Goal: Find specific page/section: Find specific page/section

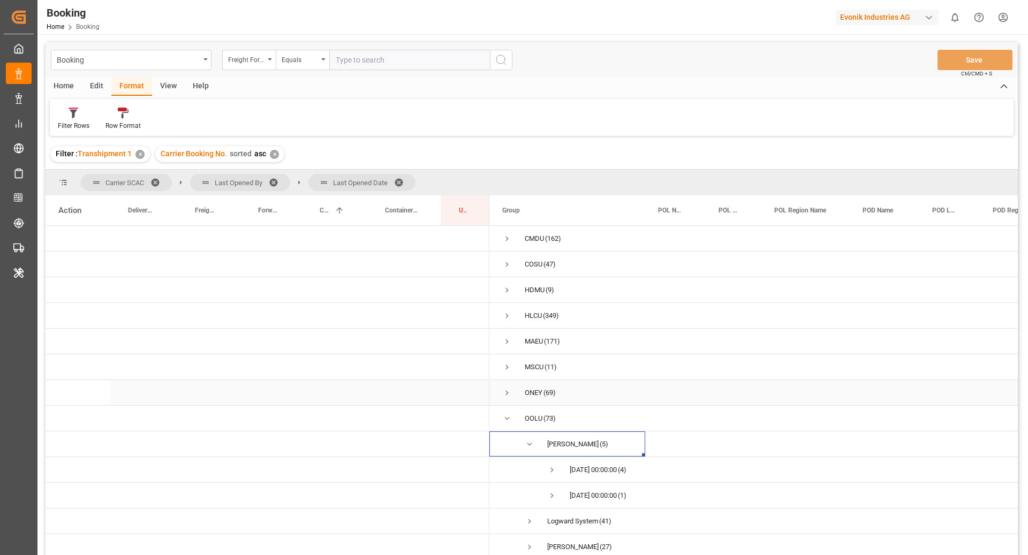
scroll to position [29, 0]
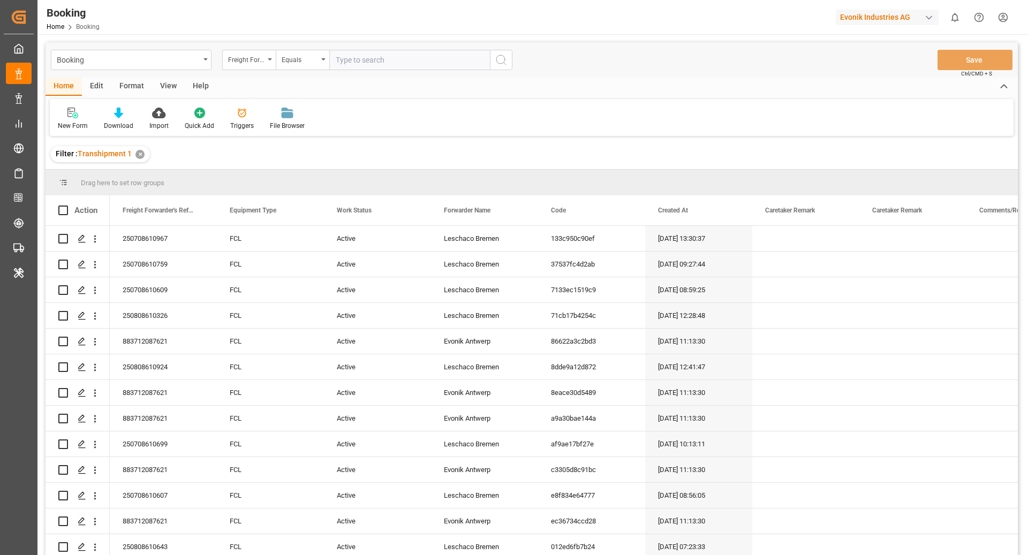
click at [134, 89] on div "Format" at bounding box center [131, 87] width 41 height 18
click at [166, 85] on div "View" at bounding box center [168, 87] width 33 height 18
click at [67, 120] on div "Default" at bounding box center [68, 119] width 37 height 24
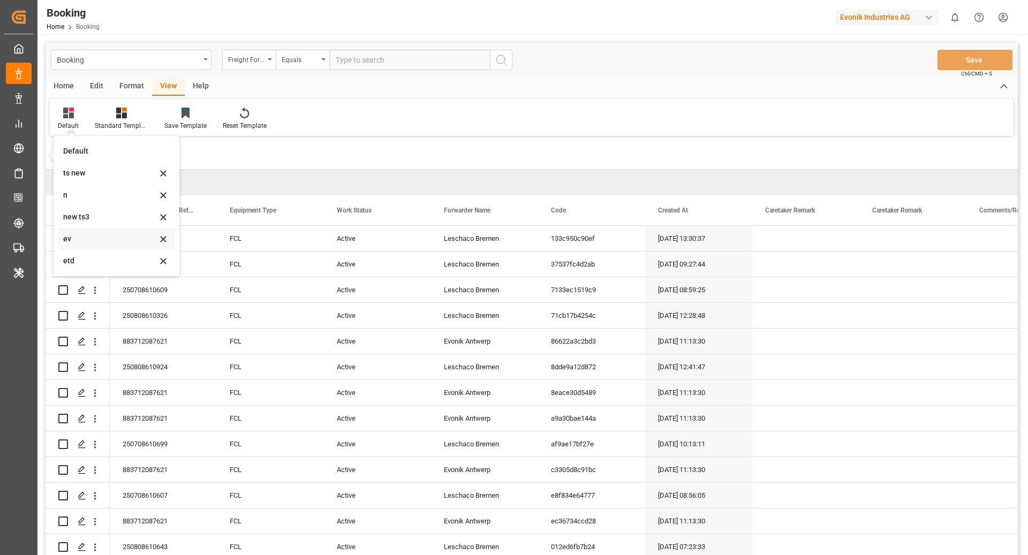
click at [83, 243] on div "ev" at bounding box center [110, 238] width 94 height 11
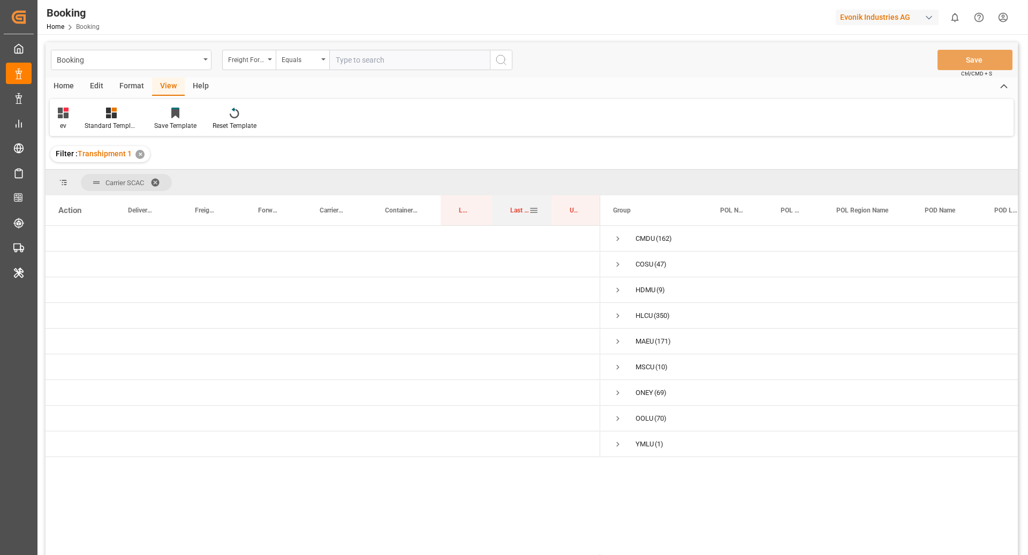
drag, startPoint x: 510, startPoint y: 217, endPoint x: 514, endPoint y: 203, distance: 14.6
click at [514, 203] on div "Last Opened By" at bounding box center [519, 210] width 19 height 30
click at [123, 84] on div "Format" at bounding box center [131, 87] width 41 height 18
click at [73, 118] on icon at bounding box center [74, 113] width 10 height 11
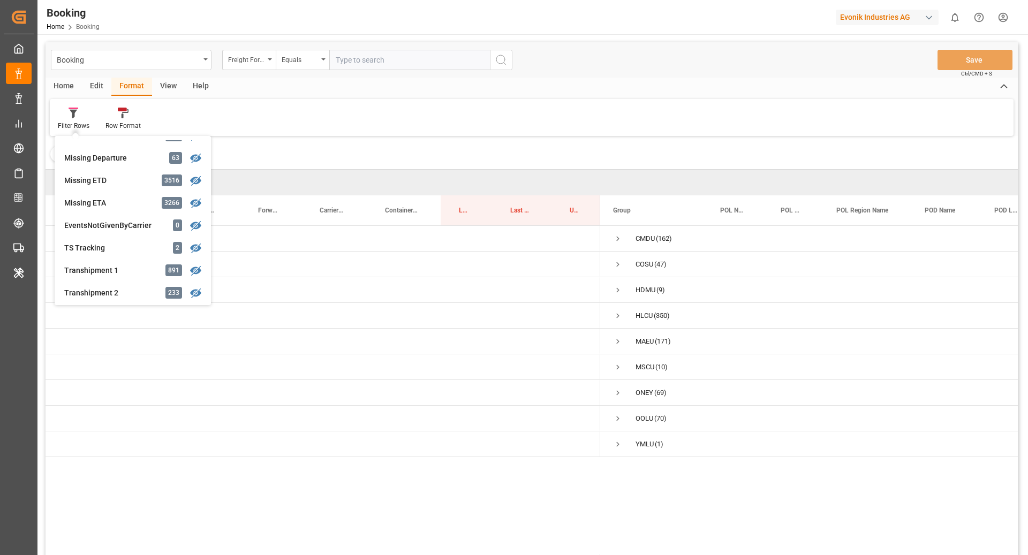
scroll to position [241, 0]
